Goal: Task Accomplishment & Management: Manage account settings

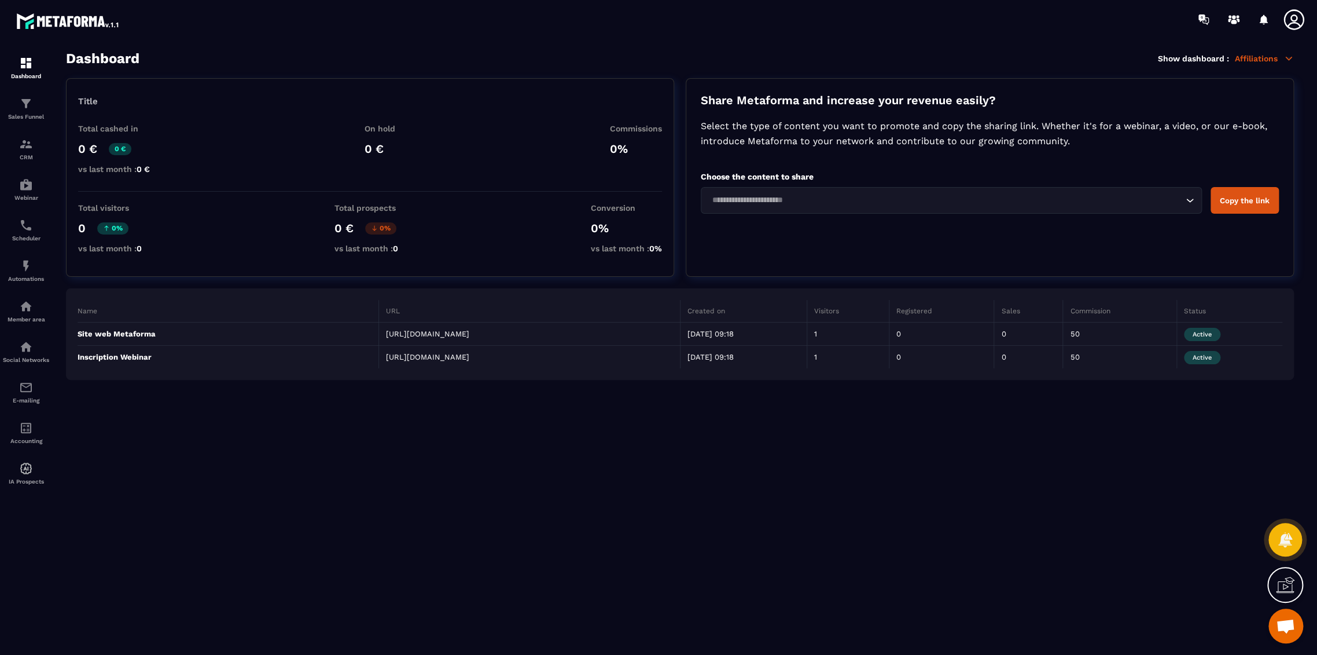
click at [520, 505] on section "Dashboard Show dashboard : Affiliations Title Total cashed in 0 € 0 € vs last m…" at bounding box center [680, 352] width 1252 height 605
click at [1271, 53] on p "Affiliations" at bounding box center [1264, 58] width 59 height 10
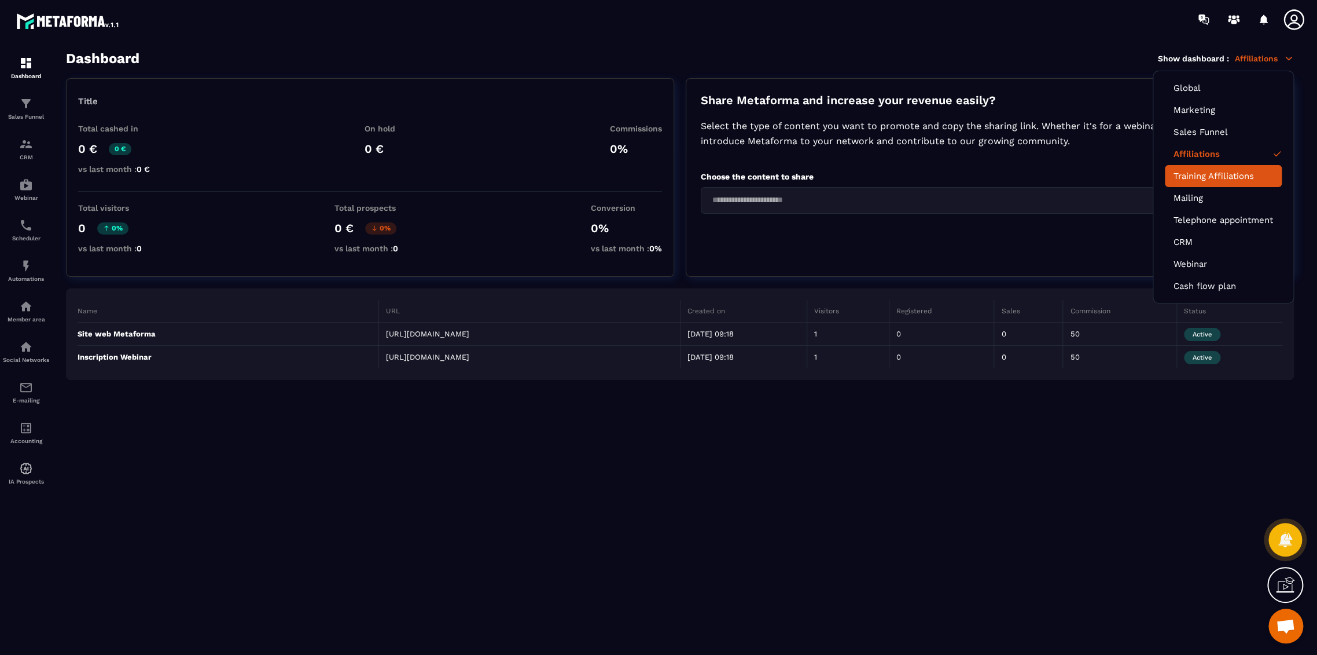
click at [1199, 177] on link "Training Affiliations" at bounding box center [1224, 176] width 100 height 10
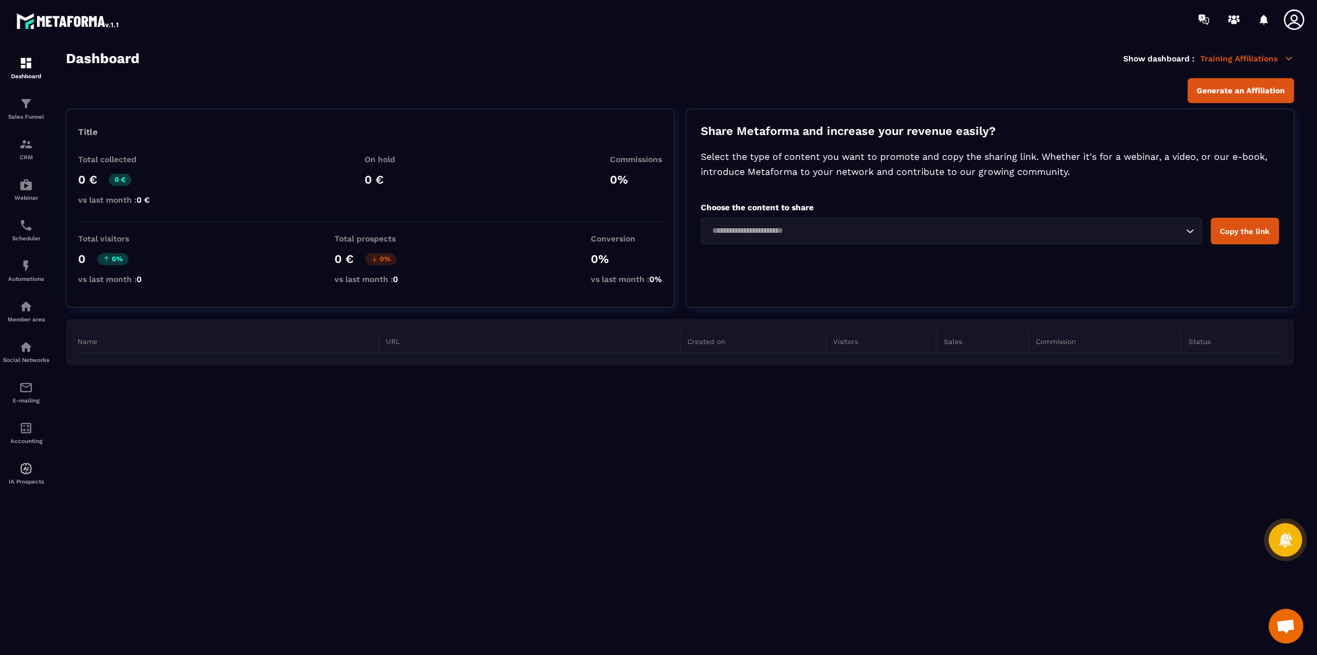
click at [1246, 56] on p "Training Affiliations" at bounding box center [1248, 58] width 94 height 10
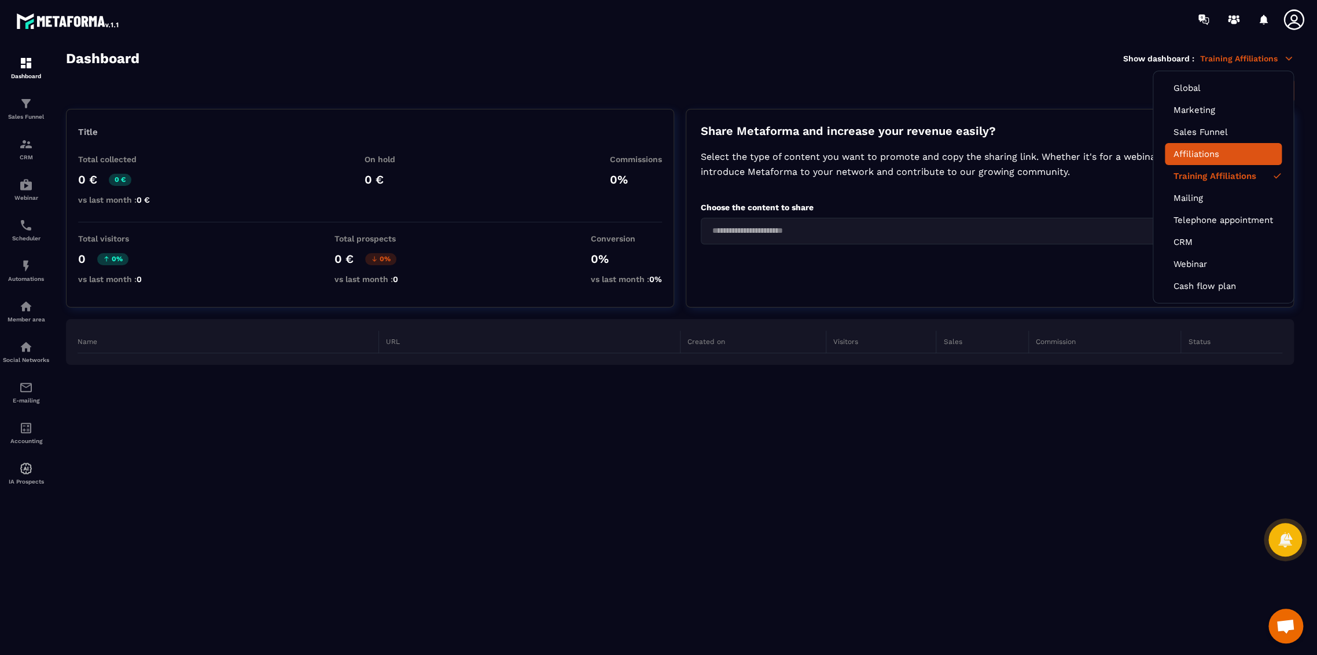
click at [1212, 151] on link "Affiliations" at bounding box center [1224, 154] width 100 height 10
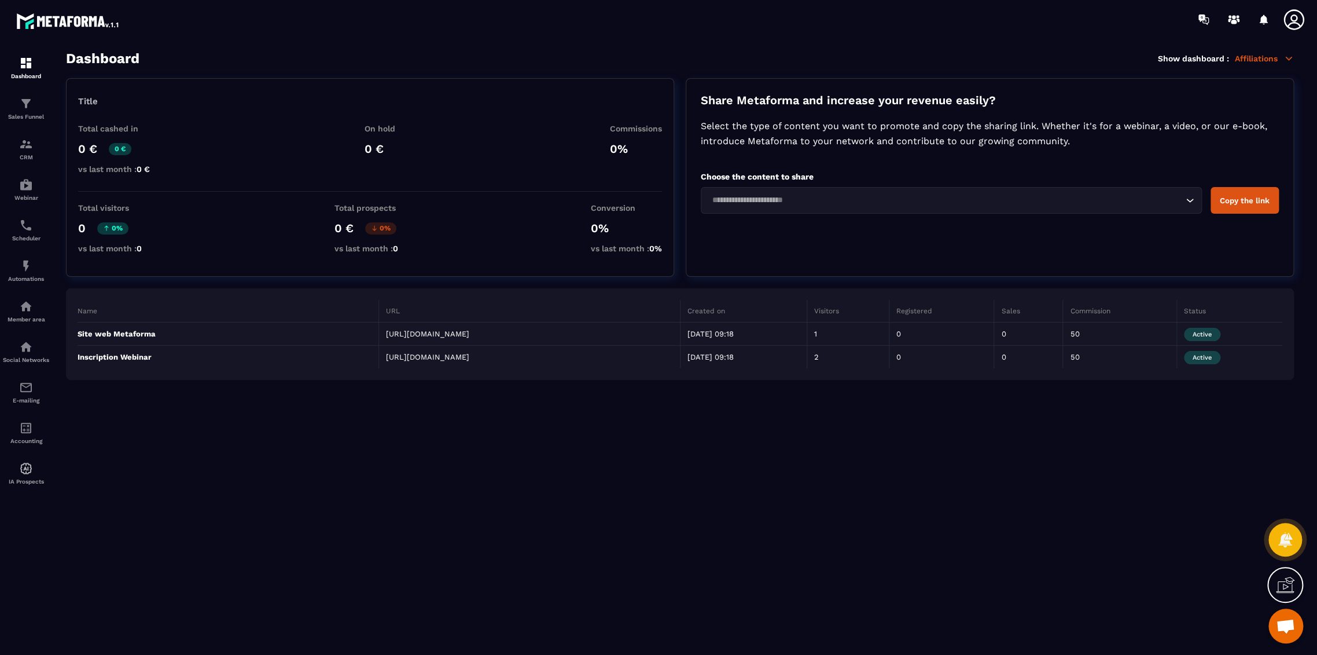
click at [1292, 25] on icon at bounding box center [1294, 19] width 23 height 23
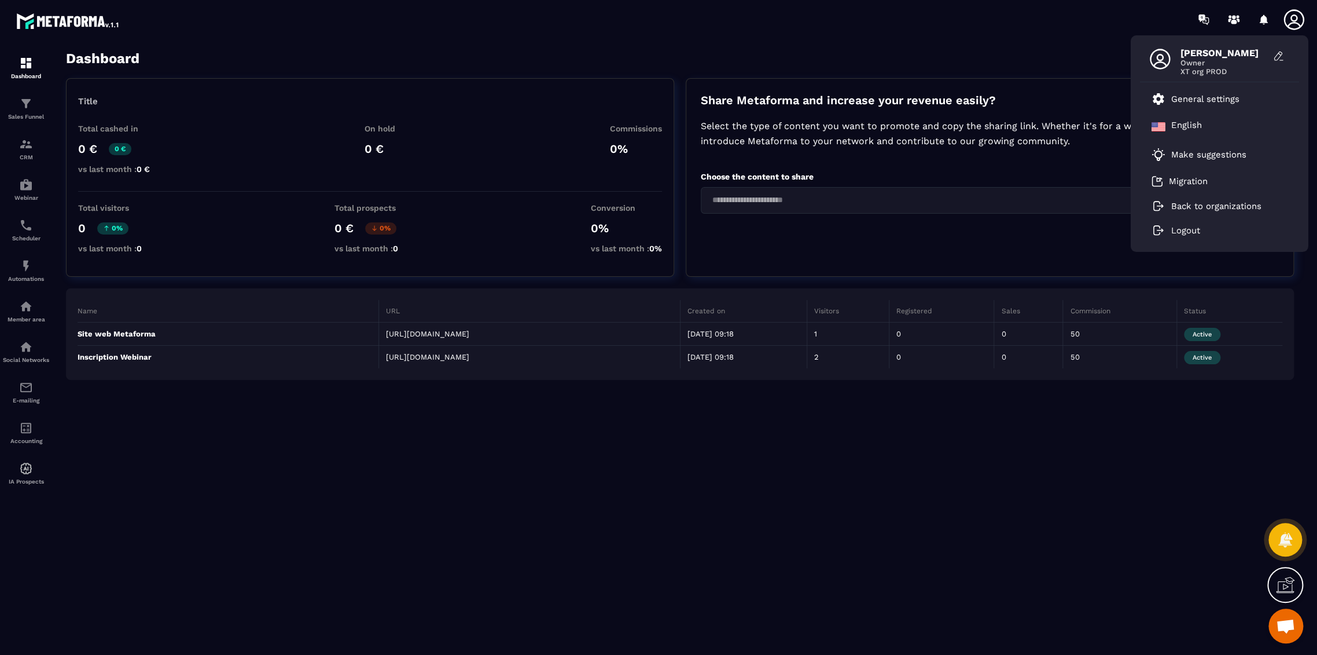
click at [1292, 25] on icon at bounding box center [1294, 19] width 23 height 23
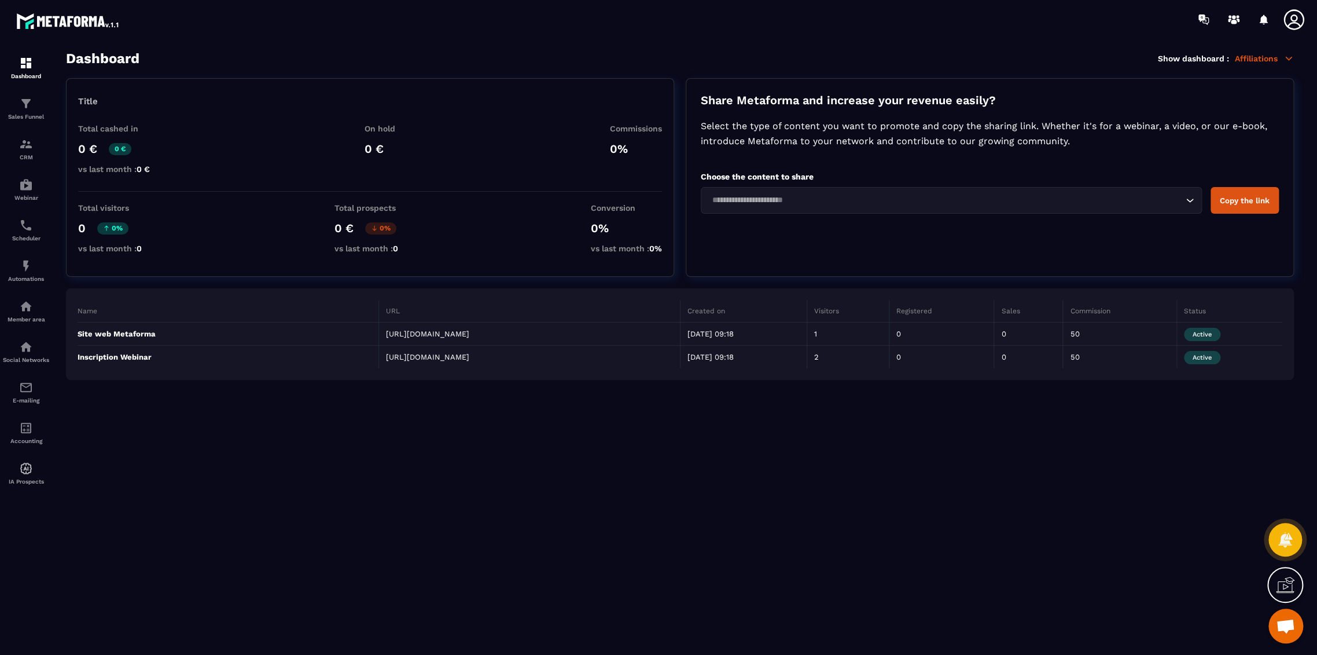
click at [1292, 25] on icon at bounding box center [1294, 19] width 23 height 23
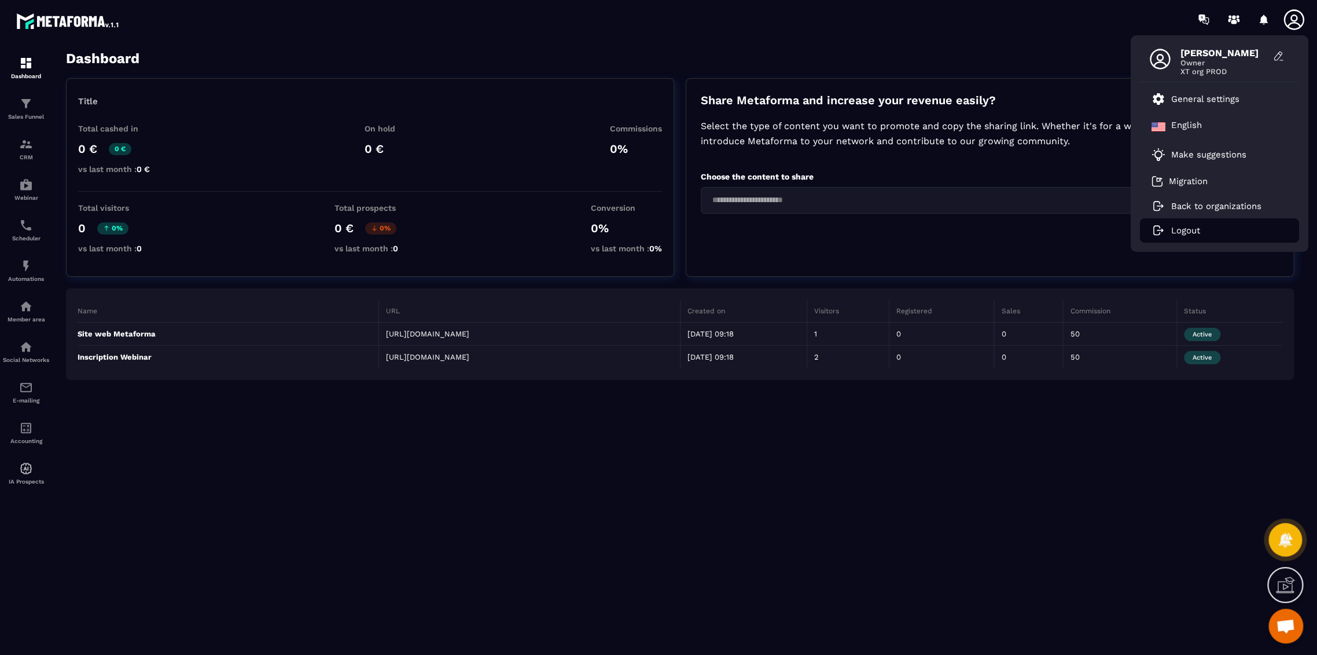
click at [1198, 232] on p "Logout" at bounding box center [1186, 230] width 29 height 10
